Goal: Task Accomplishment & Management: Manage account settings

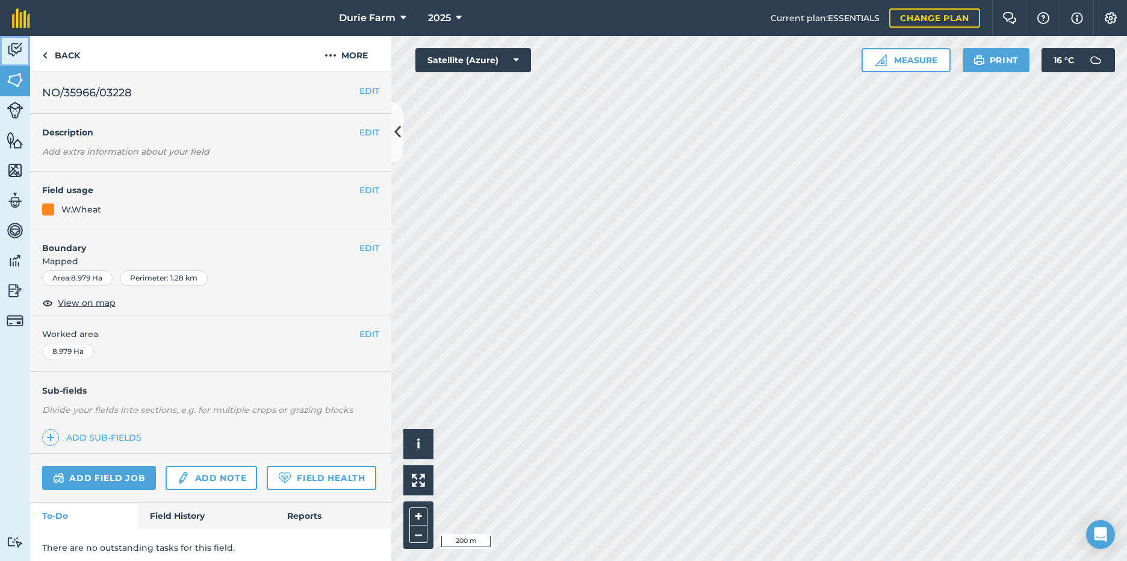
drag, startPoint x: 13, startPoint y: 45, endPoint x: 21, endPoint y: 46, distance: 8.5
click at [13, 45] on img at bounding box center [15, 50] width 17 height 18
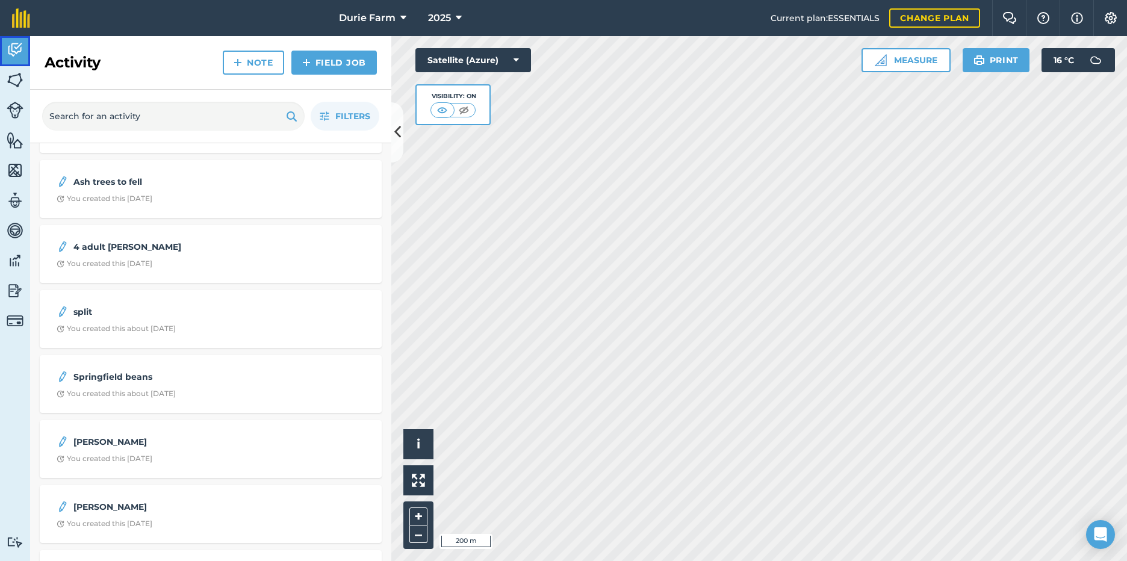
scroll to position [181, 0]
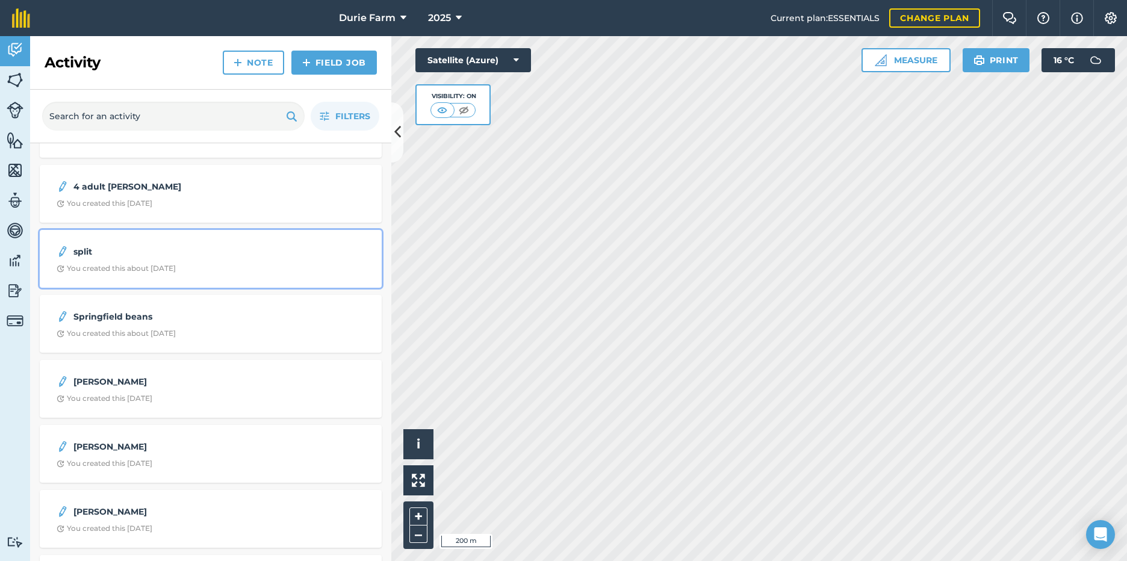
click at [120, 256] on strong "split" at bounding box center [168, 251] width 191 height 13
click at [169, 273] on div "split You created this about [DATE]" at bounding box center [211, 258] width 328 height 43
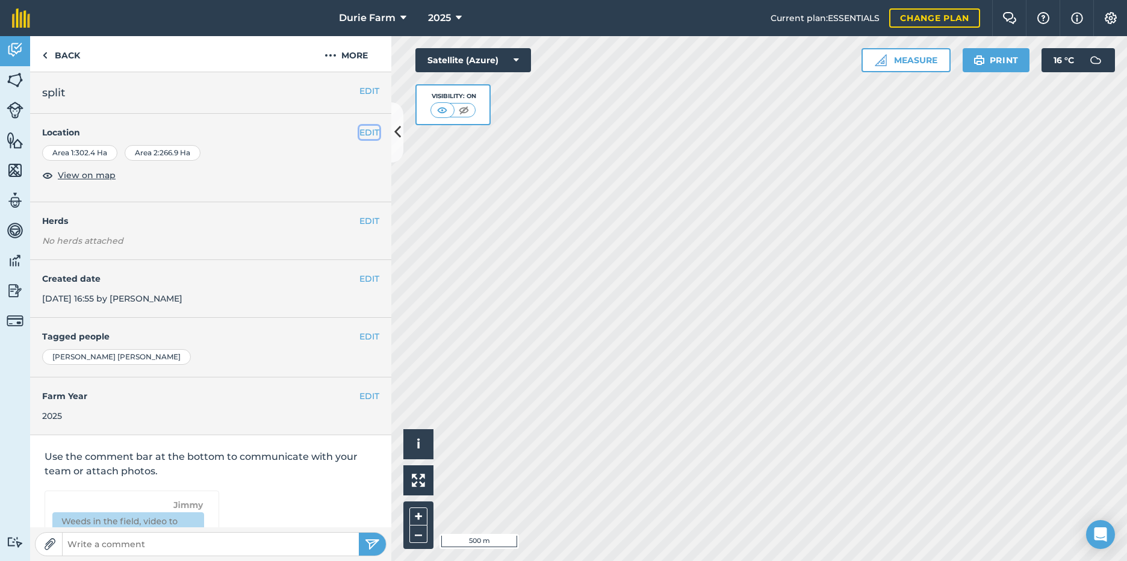
click at [363, 129] on button "EDIT" at bounding box center [369, 132] width 20 height 13
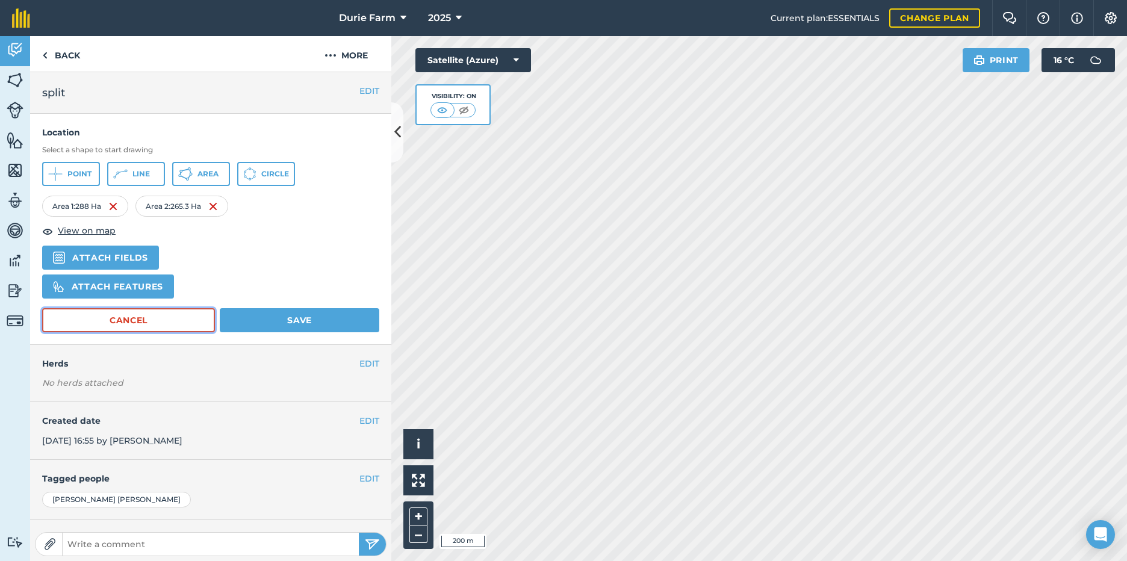
drag, startPoint x: 190, startPoint y: 316, endPoint x: 210, endPoint y: 310, distance: 20.6
click at [194, 316] on button "Cancel" at bounding box center [128, 320] width 173 height 24
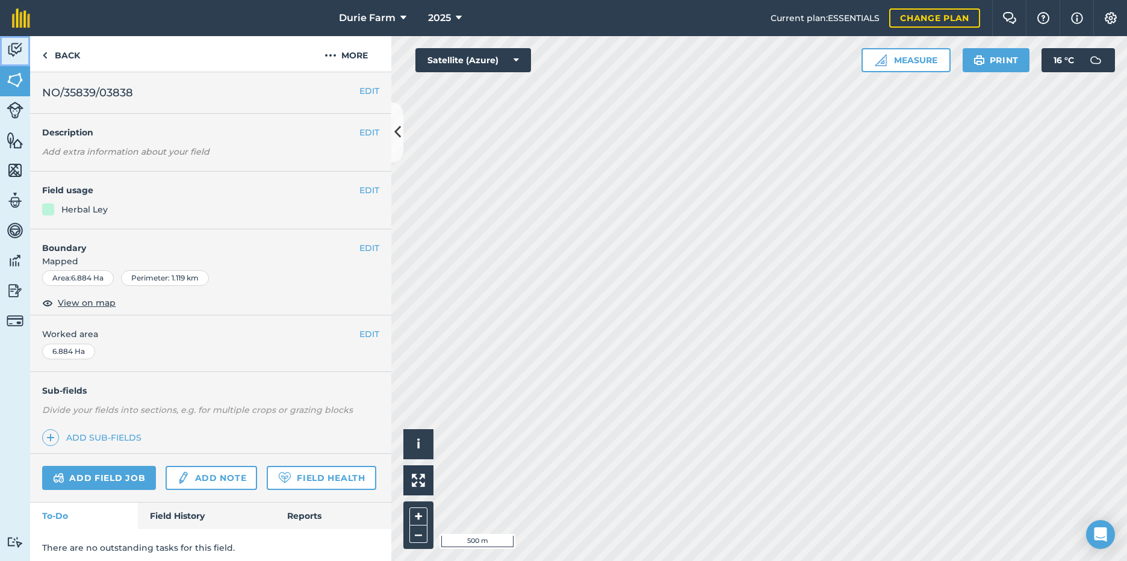
drag, startPoint x: 15, startPoint y: 49, endPoint x: 23, endPoint y: 47, distance: 8.0
click at [16, 48] on img at bounding box center [15, 50] width 17 height 18
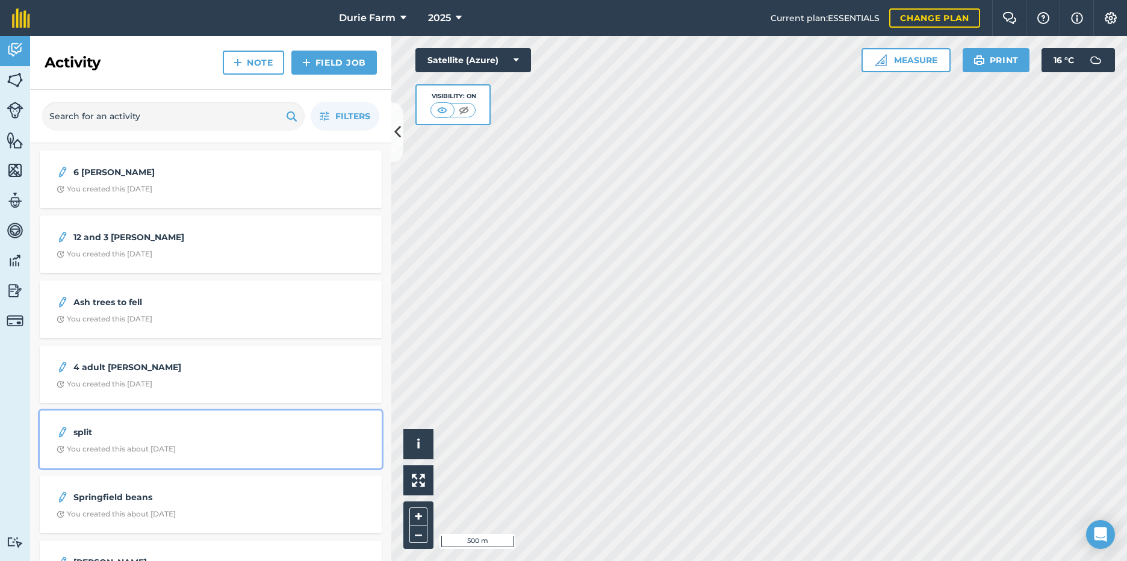
click at [143, 440] on div "split You created this about [DATE]" at bounding box center [211, 439] width 328 height 43
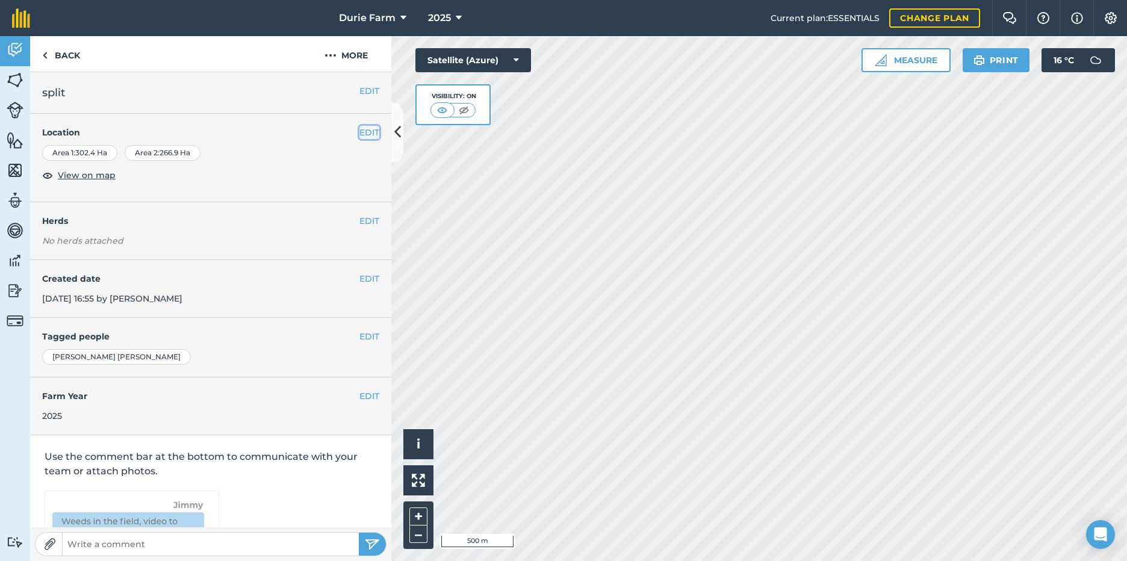
click at [359, 132] on button "EDIT" at bounding box center [369, 132] width 20 height 13
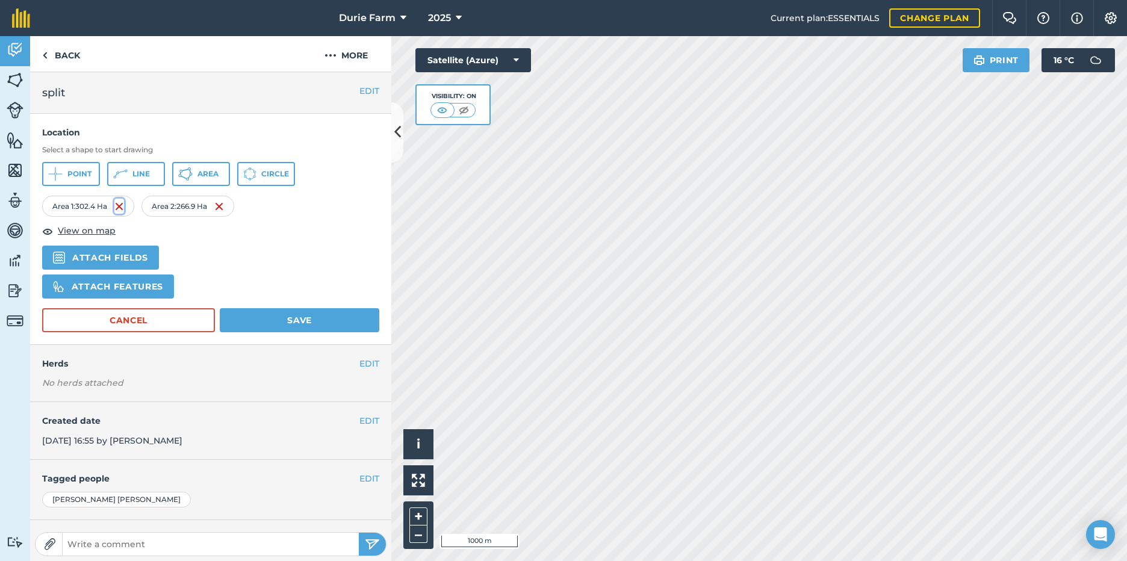
click at [121, 204] on img at bounding box center [119, 206] width 10 height 14
click at [193, 175] on button "Area" at bounding box center [201, 174] width 58 height 24
click at [455, 31] on div "Durie Farm 2025 Current plan : ESSENTIALS Change plan Farm Chat Help Info Setti…" at bounding box center [563, 280] width 1127 height 561
click at [287, 324] on button "Save" at bounding box center [300, 320] width 160 height 24
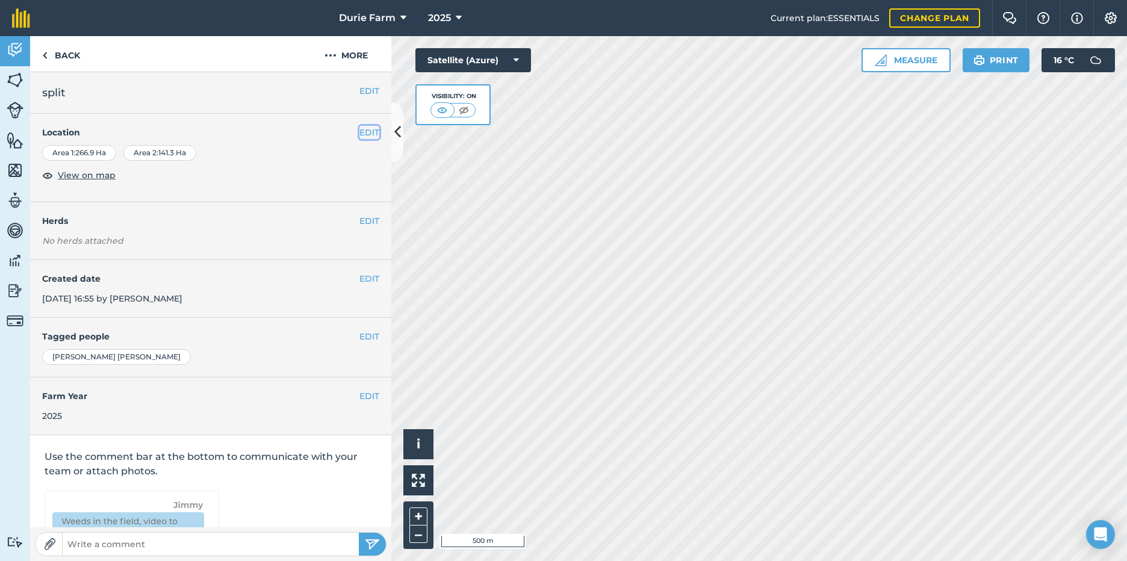
drag, startPoint x: 363, startPoint y: 129, endPoint x: 393, endPoint y: 132, distance: 30.3
click at [364, 129] on button "EDIT" at bounding box center [369, 132] width 20 height 13
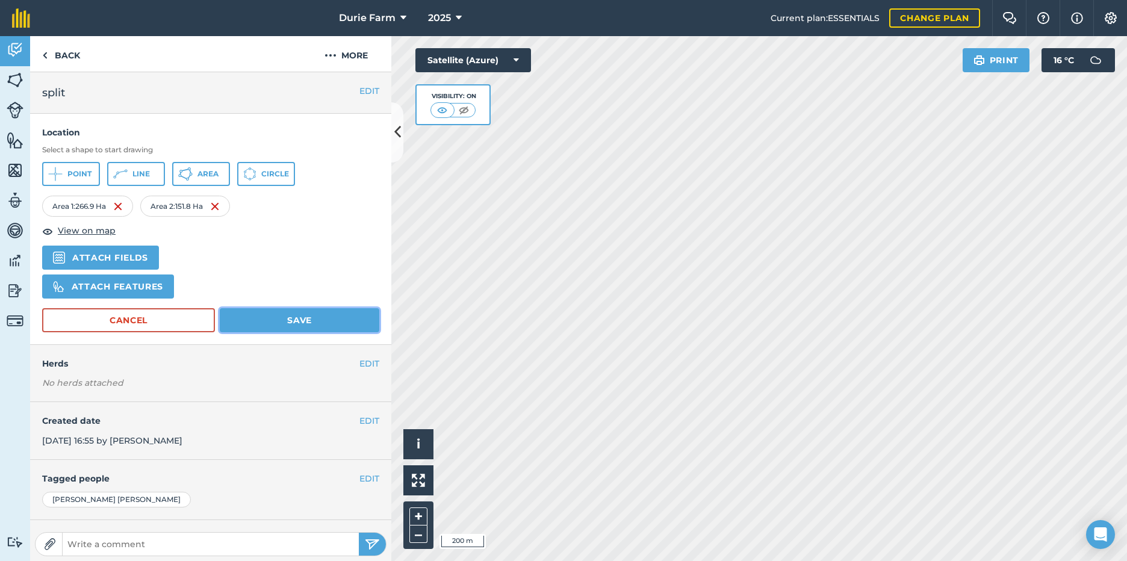
click at [252, 323] on button "Save" at bounding box center [300, 320] width 160 height 24
